Goal: Communication & Community: Connect with others

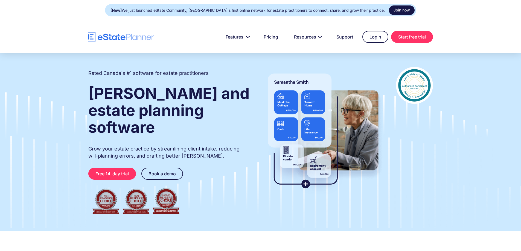
click at [393, 11] on link "Join now" at bounding box center [402, 10] width 26 height 10
